Goal: Transaction & Acquisition: Obtain resource

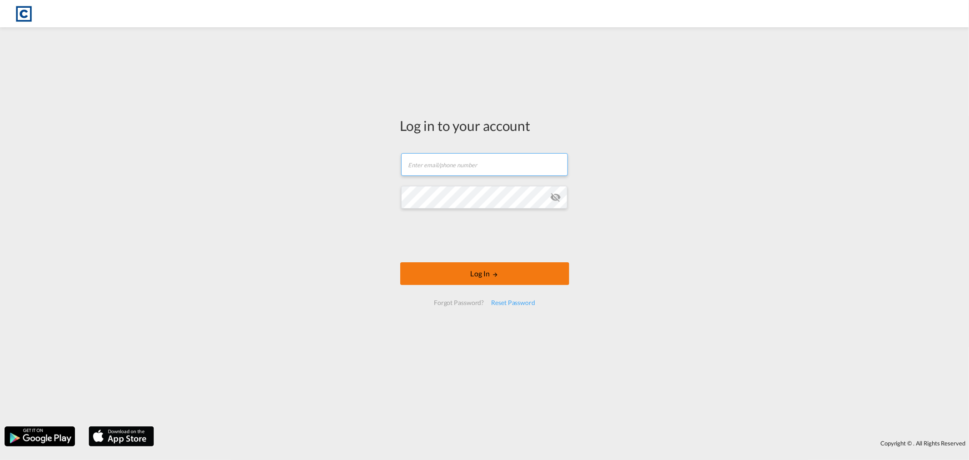
type input "[PERSON_NAME][EMAIL_ADDRESS][DOMAIN_NAME]"
click at [484, 276] on button "Log In" at bounding box center [484, 273] width 169 height 23
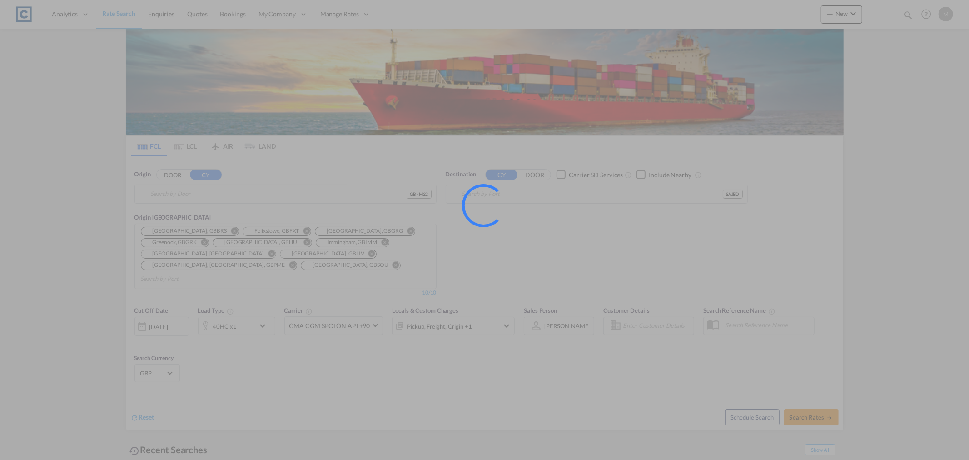
type input "GB-M22, [GEOGRAPHIC_DATA]"
type input "Jeddah, SAJED"
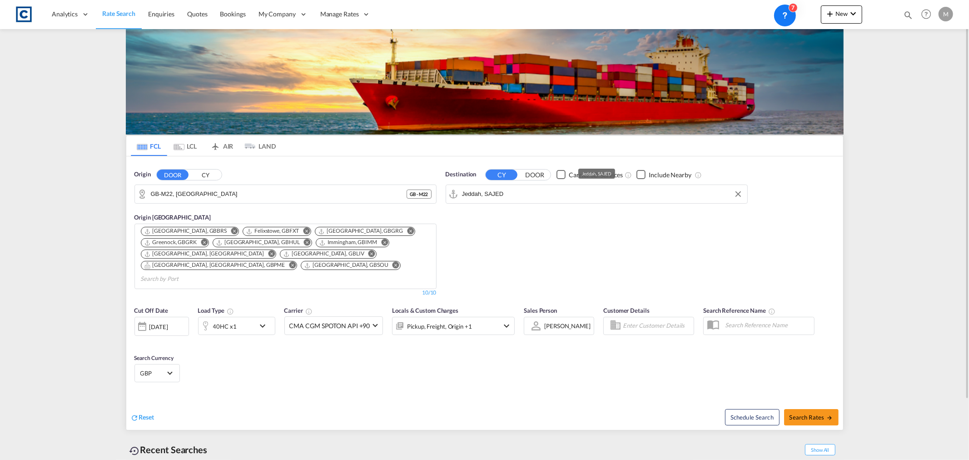
click at [535, 195] on input "Jeddah, SAJED" at bounding box center [602, 194] width 281 height 14
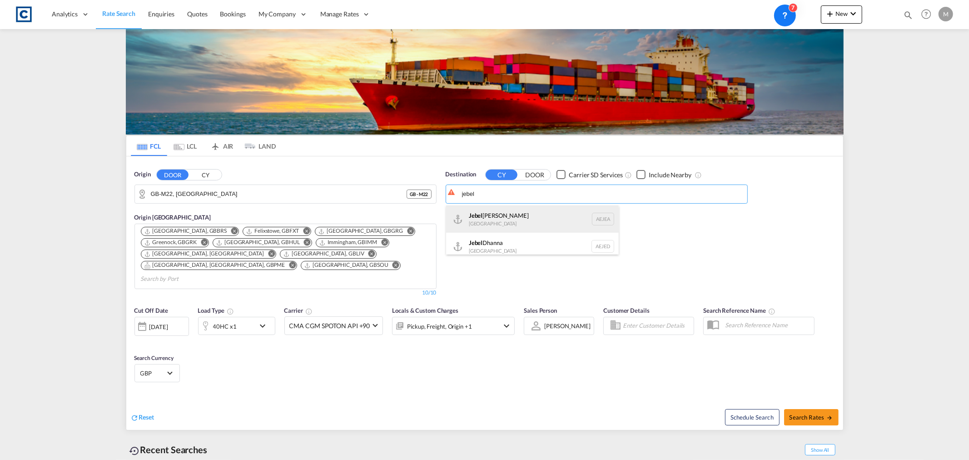
click at [510, 221] on div "Jebel Ali United Arab Emirates AEJEA" at bounding box center [532, 218] width 173 height 27
type input "Jebel Ali, AEJEA"
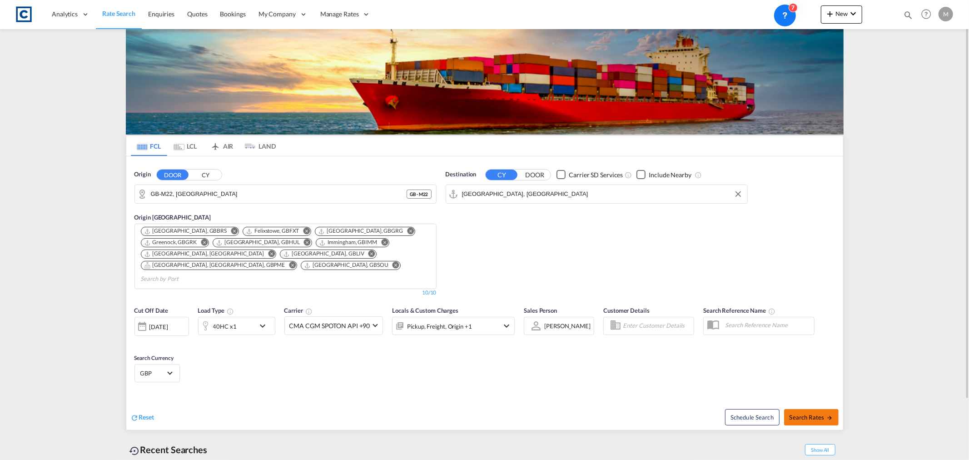
click at [829, 414] on md-icon "icon-arrow-right" at bounding box center [830, 417] width 6 height 6
type input "M22 to AEJEA / 11 Sep 2025"
